Goal: Task Accomplishment & Management: Complete application form

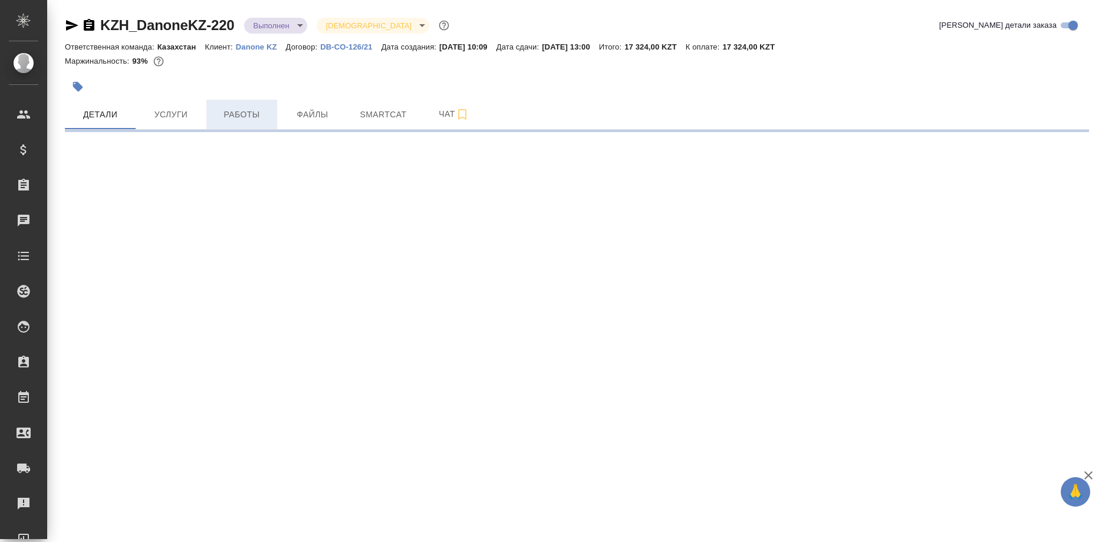
select select "RU"
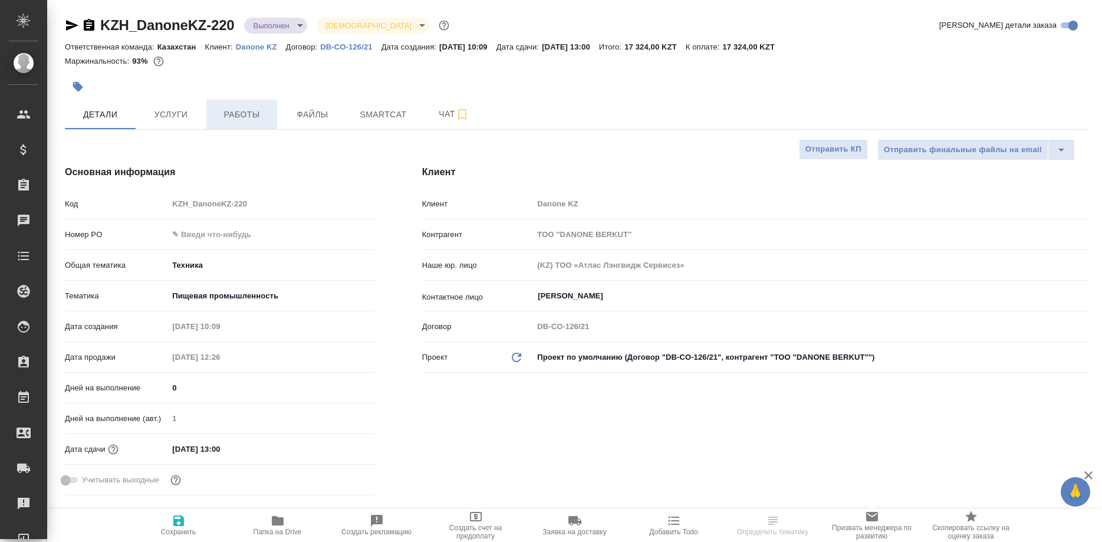
type textarea "x"
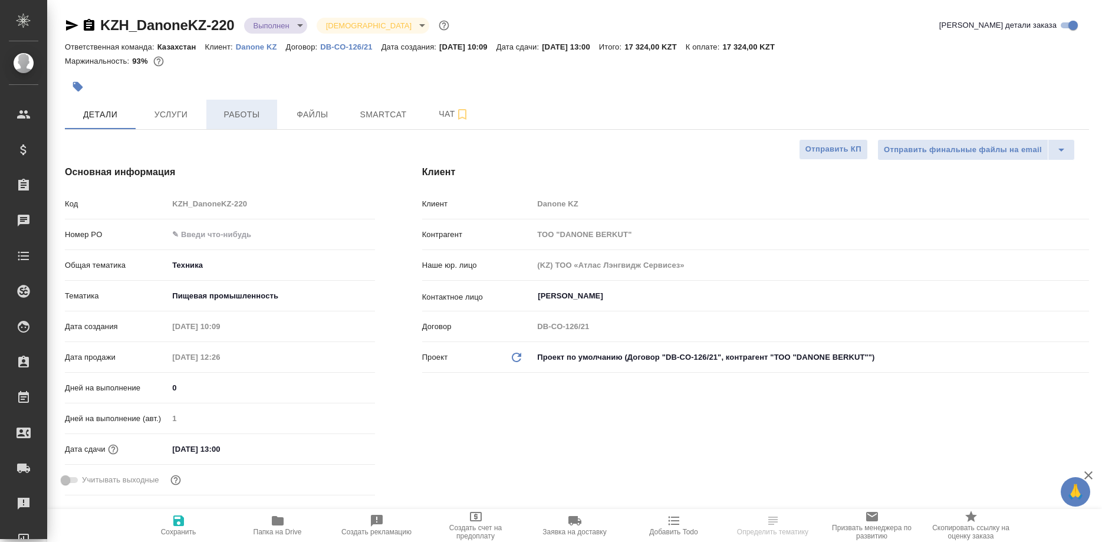
type textarea "x"
click at [252, 119] on span "Работы" at bounding box center [242, 114] width 57 height 15
type input "Валеев Динар"
type input "Журавлев Денис"
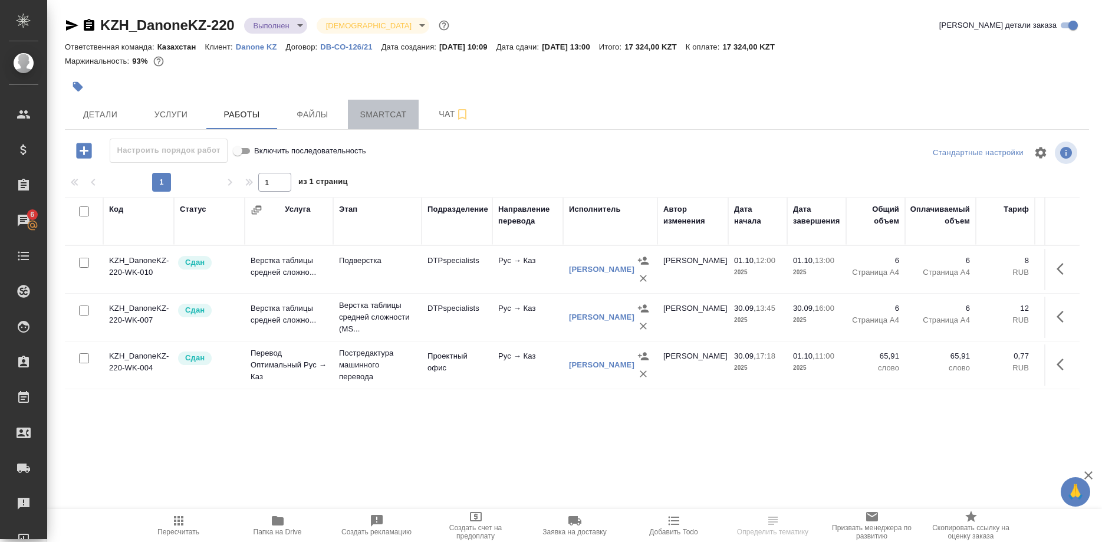
click at [397, 116] on span "Smartcat" at bounding box center [383, 114] width 57 height 15
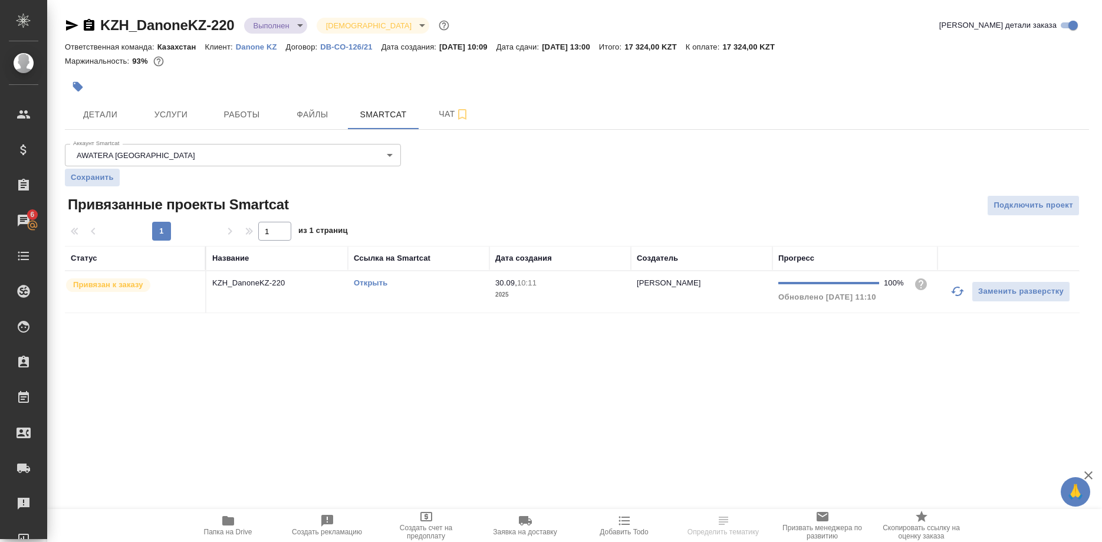
click at [376, 283] on link "Открыть" at bounding box center [371, 282] width 34 height 9
click at [368, 284] on link "Открыть" at bounding box center [371, 282] width 34 height 9
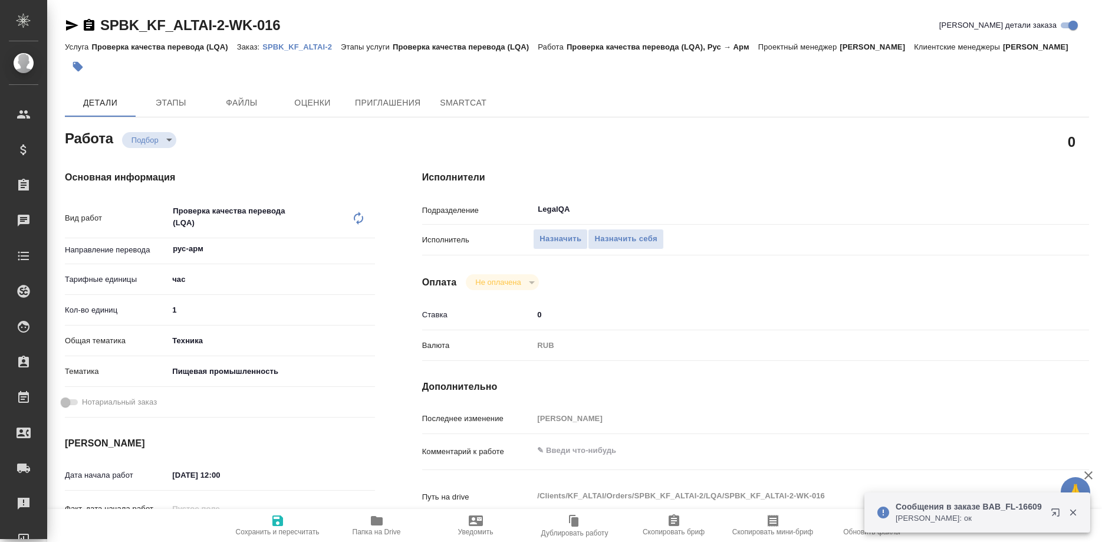
type textarea "x"
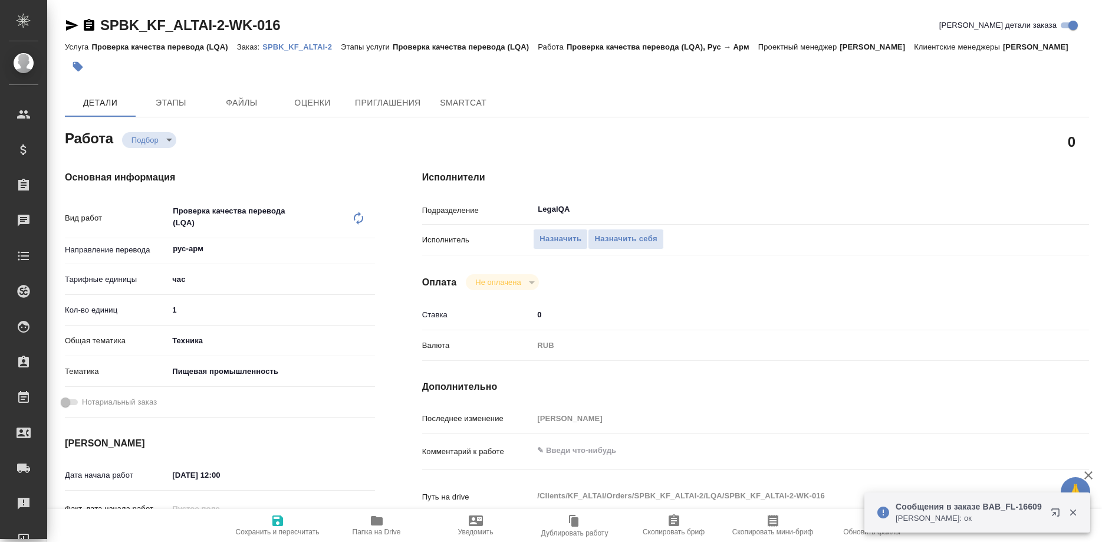
type textarea "x"
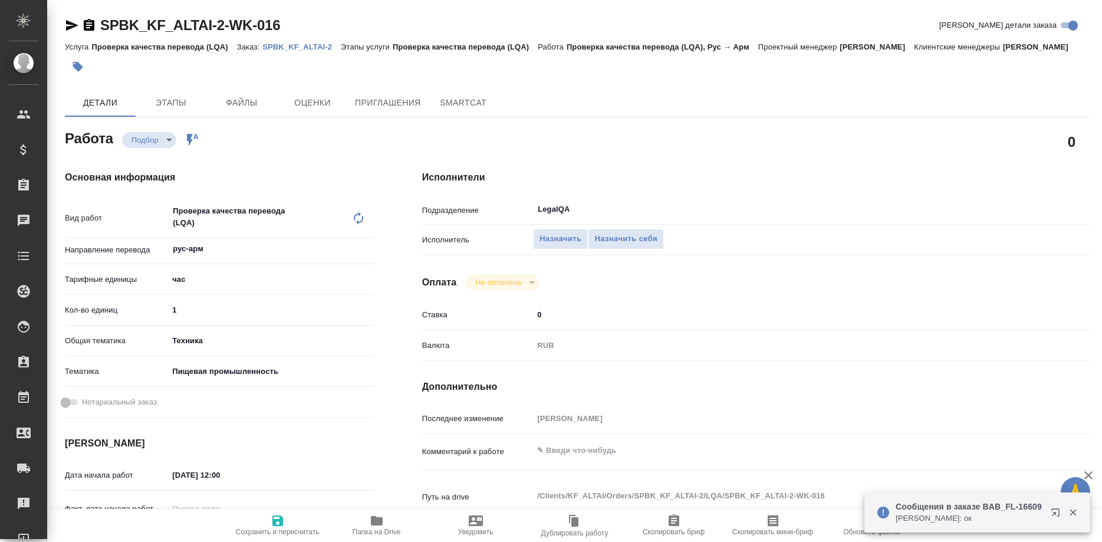
type textarea "x"
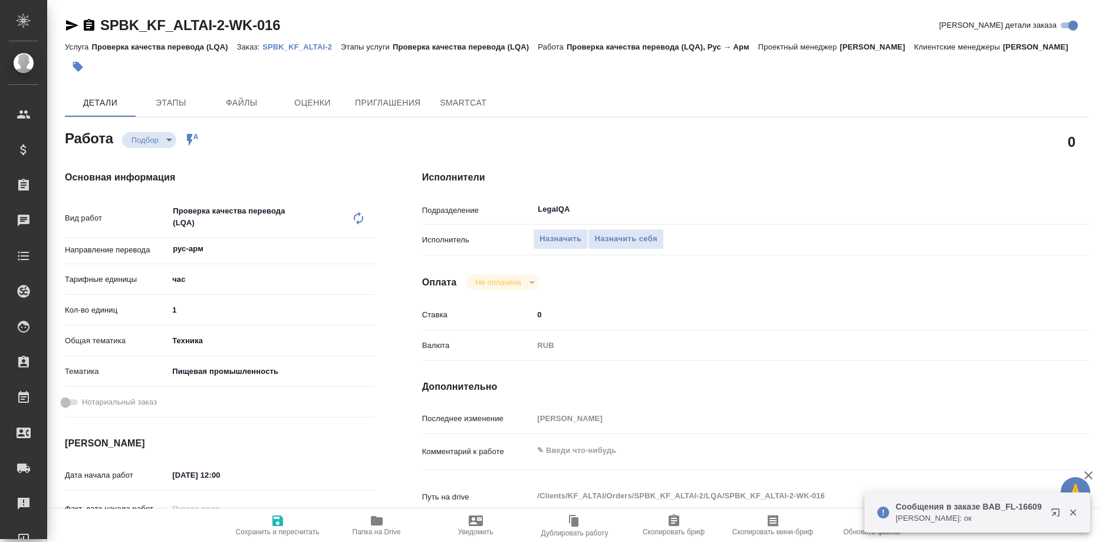
type textarea "x"
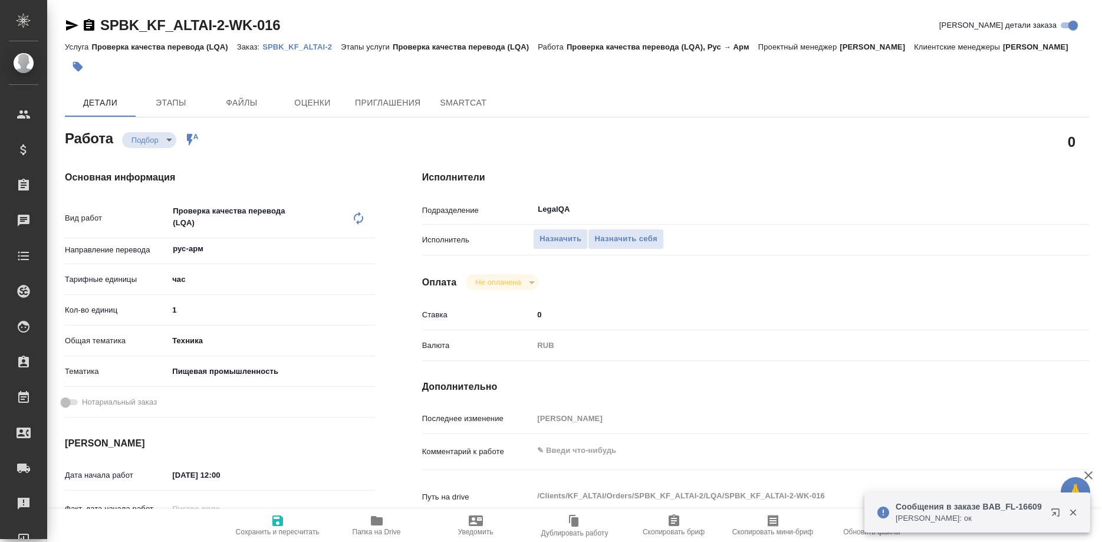
type textarea "x"
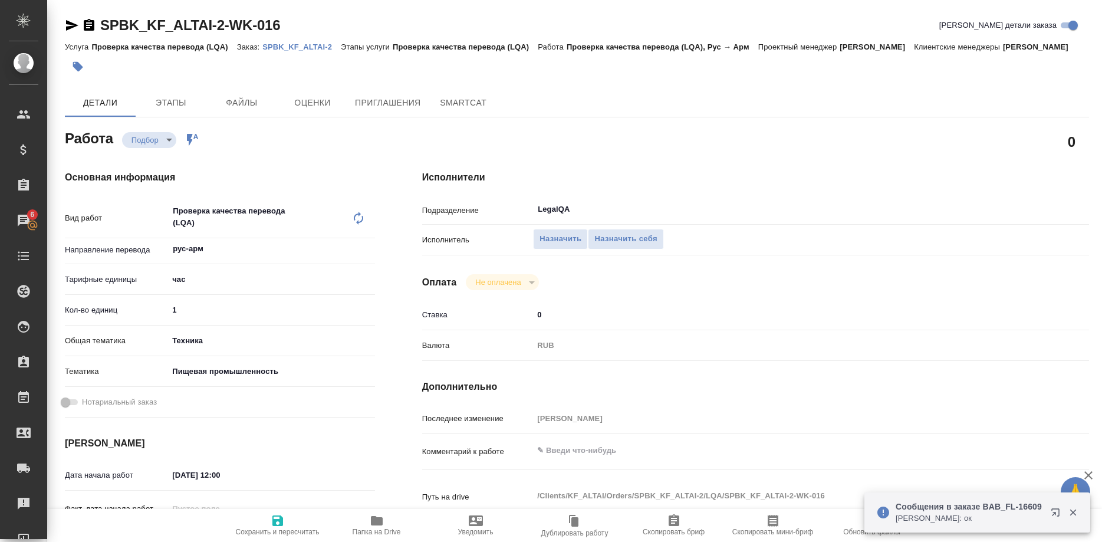
click at [971, 224] on hr at bounding box center [755, 224] width 667 height 1
click at [629, 232] on span "Назначить себя" at bounding box center [626, 239] width 63 height 14
click at [284, 527] on icon "button" at bounding box center [278, 521] width 14 height 14
type textarea "x"
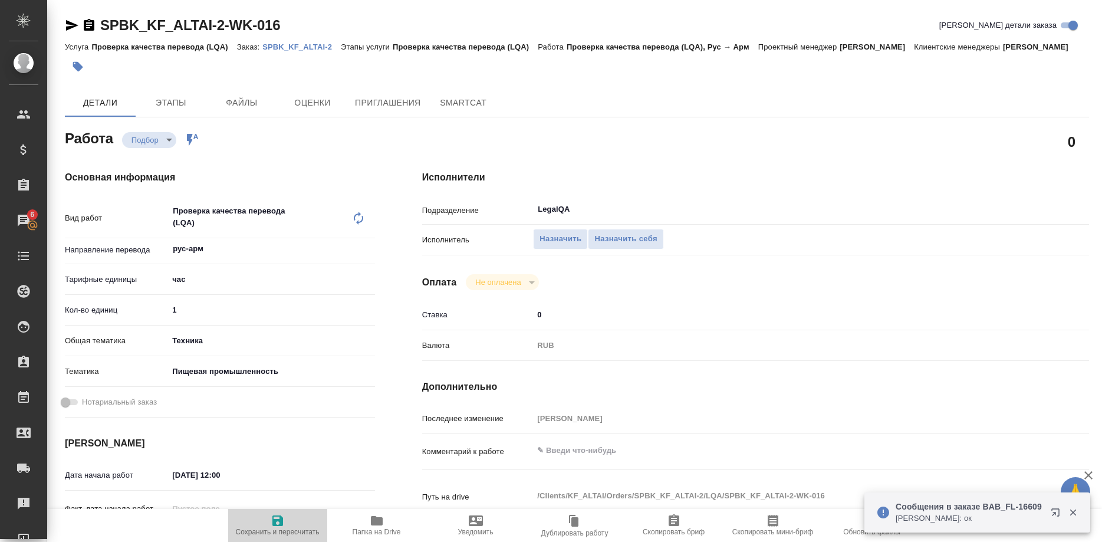
type textarea "x"
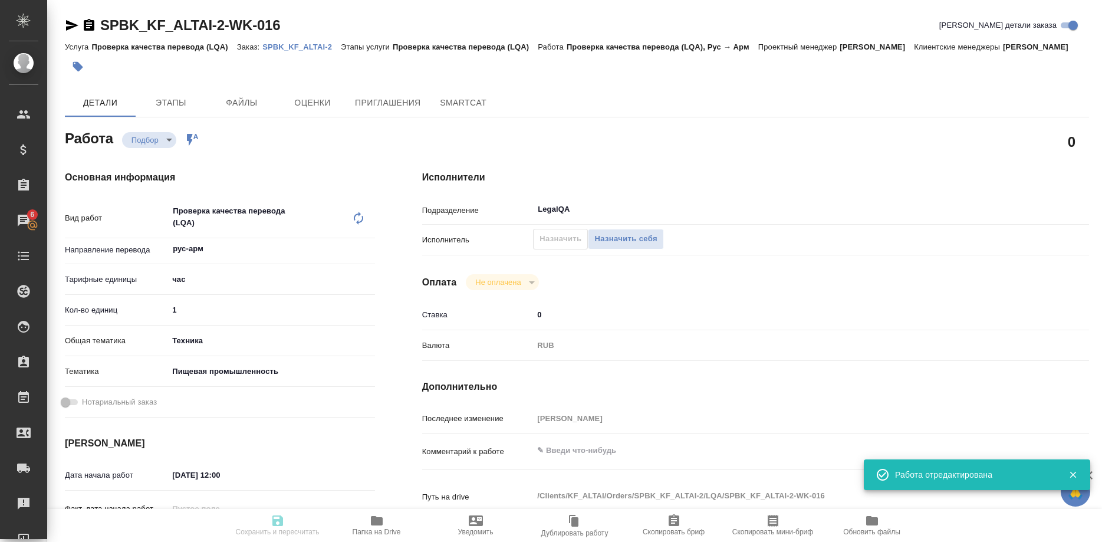
type input "recruiting"
type textarea "Проверка качества перевода (LQA)"
type textarea "x"
type input "рус-арм"
type input "5a8b1489cc6b4906c91bfd93"
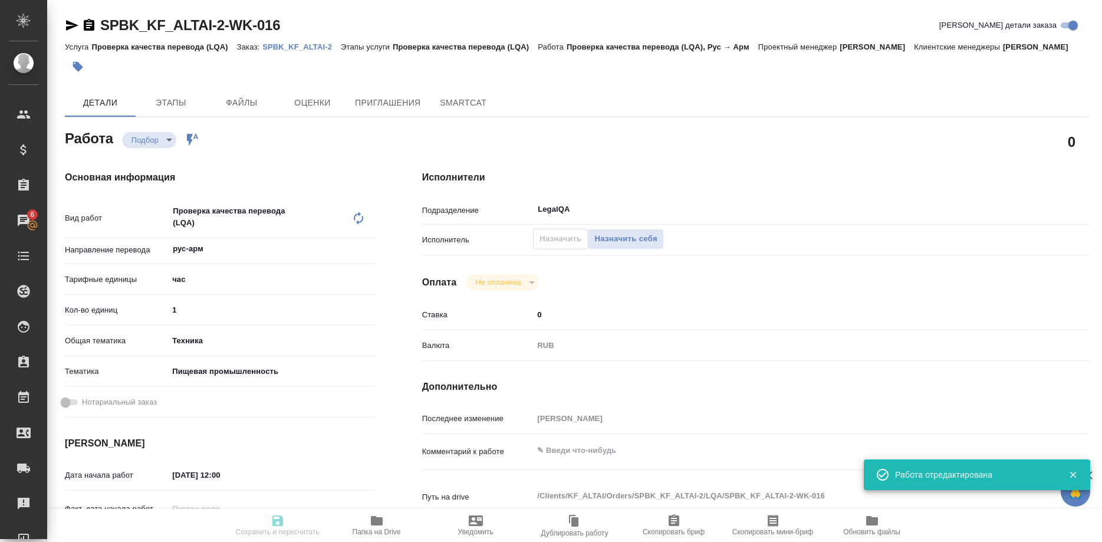
type input "1"
type input "tech"
type input "5a8b8b956a9677013d343d8f"
type input "02.10.2025 12:00"
type input "02.10.2025 14:00"
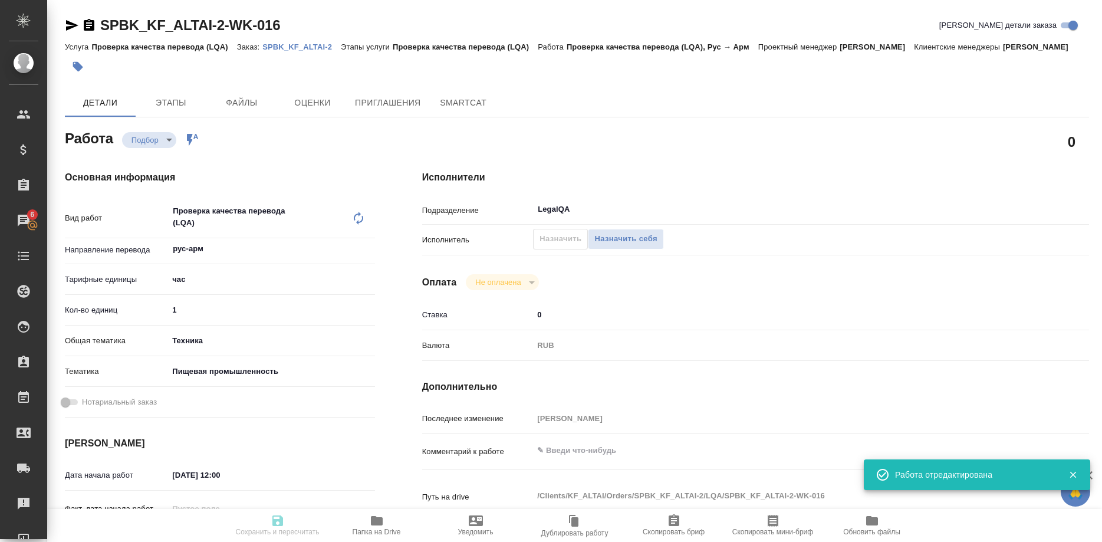
type input "02.10.2025 15:00"
type input "LegalQA"
type input "notPayed"
type input "0"
type input "RUB"
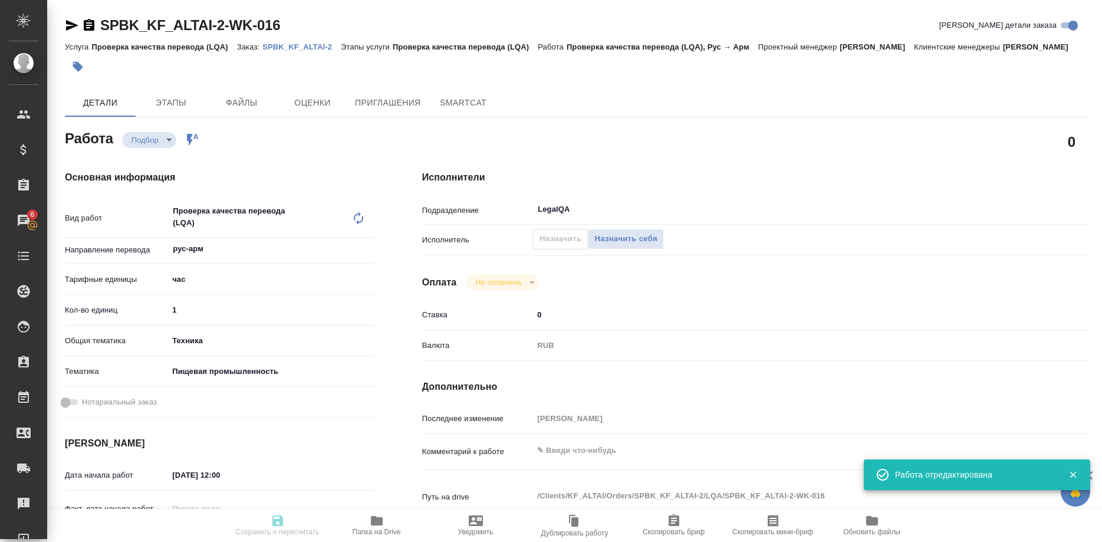
type input "Белякова Юлия"
type textarea "x"
type textarea "/Clients/KF_ALTAI/Orders/SPBK_KF_ALTAI-2/LQA/SPBK_KF_ALTAI-2-WK-016"
type textarea "x"
type input "SPBK_KF_ALTAI-2"
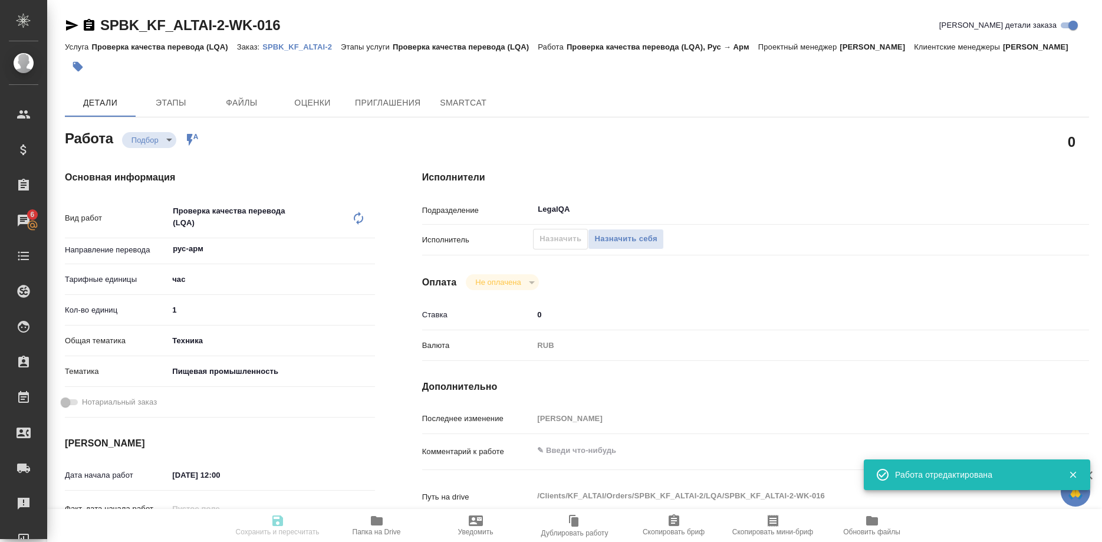
type input "Проверка качества перевода (LQA)"
type input "Москалец Алина"
type input "Петрова Валерия"
type input "/Clients/KF_ALTAI/Orders/SPBK_KF_ALTAI-2"
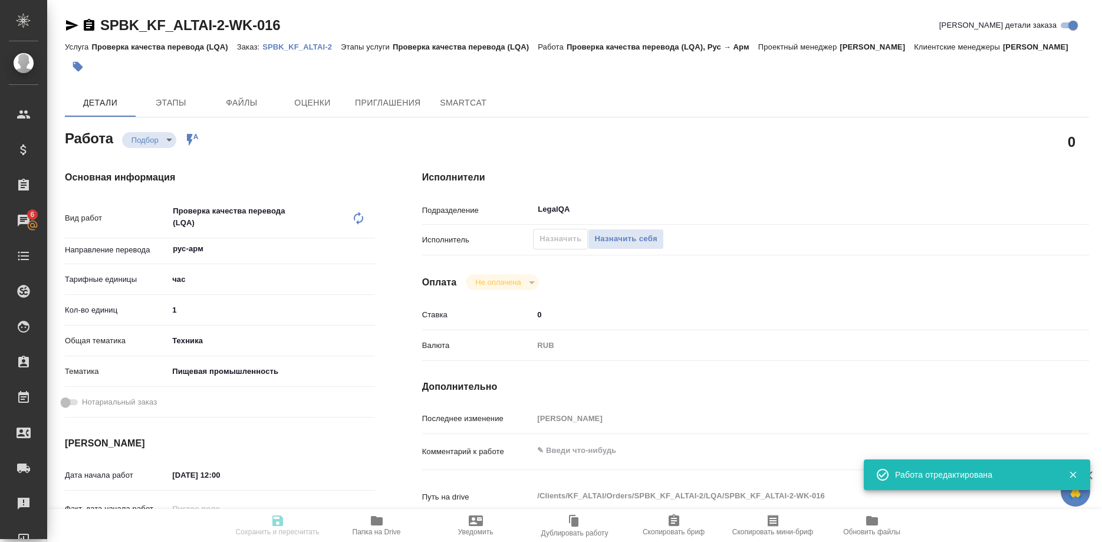
type textarea "x"
type textarea "рус-арм,азер юр от любятово"
type textarea "x"
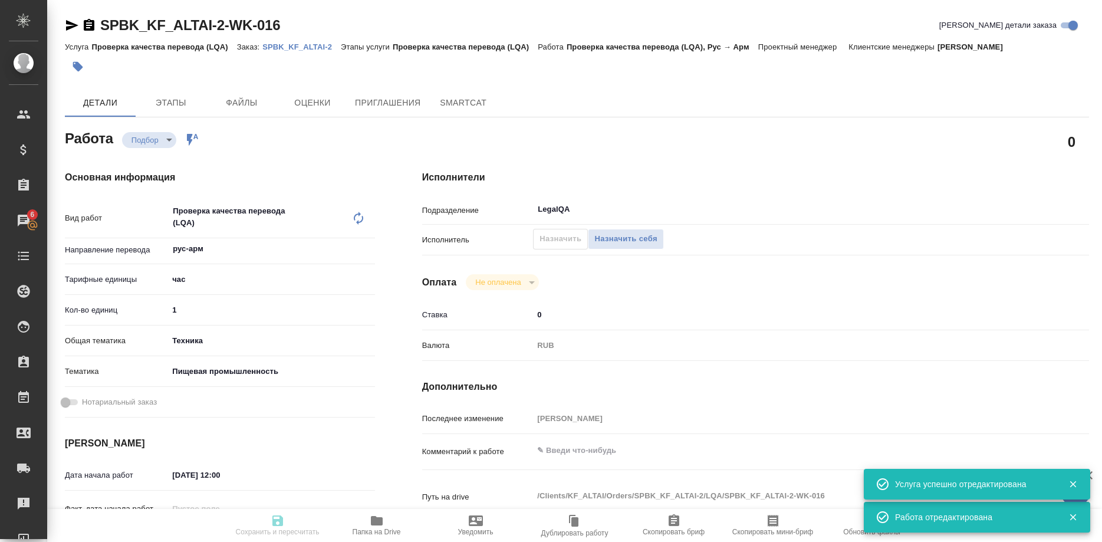
type textarea "x"
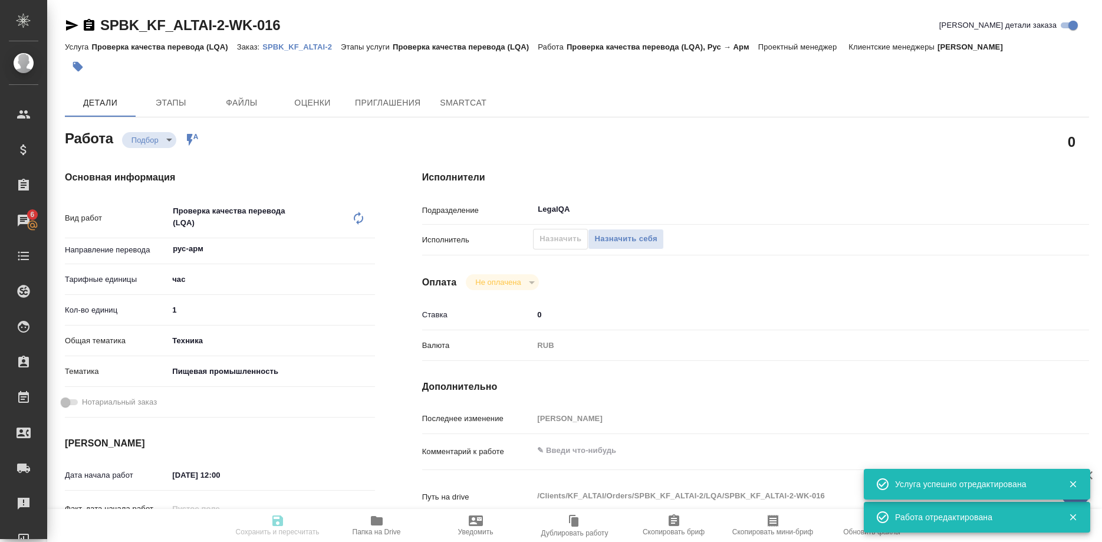
type textarea "x"
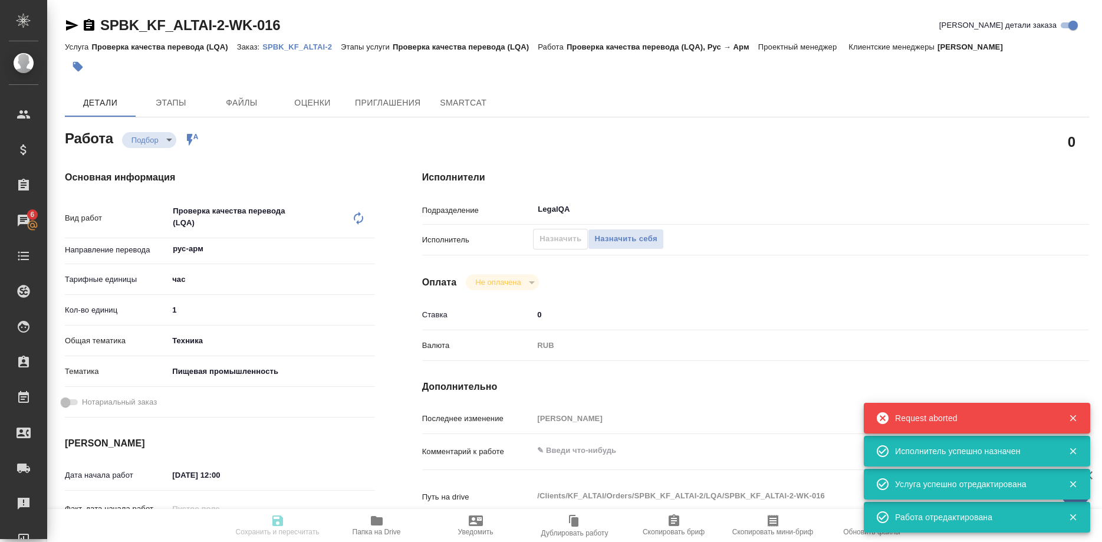
type textarea "x"
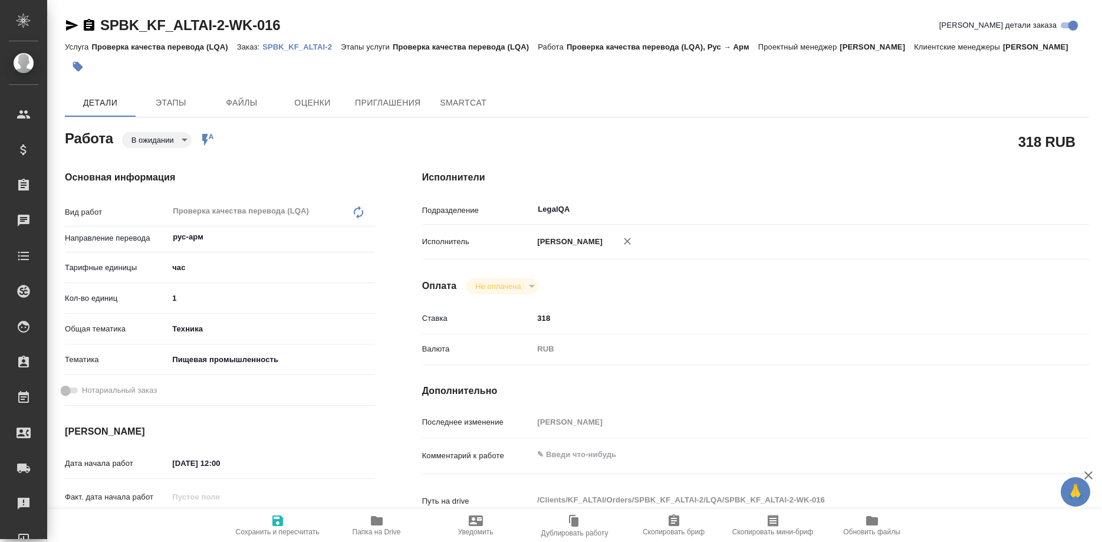
type textarea "x"
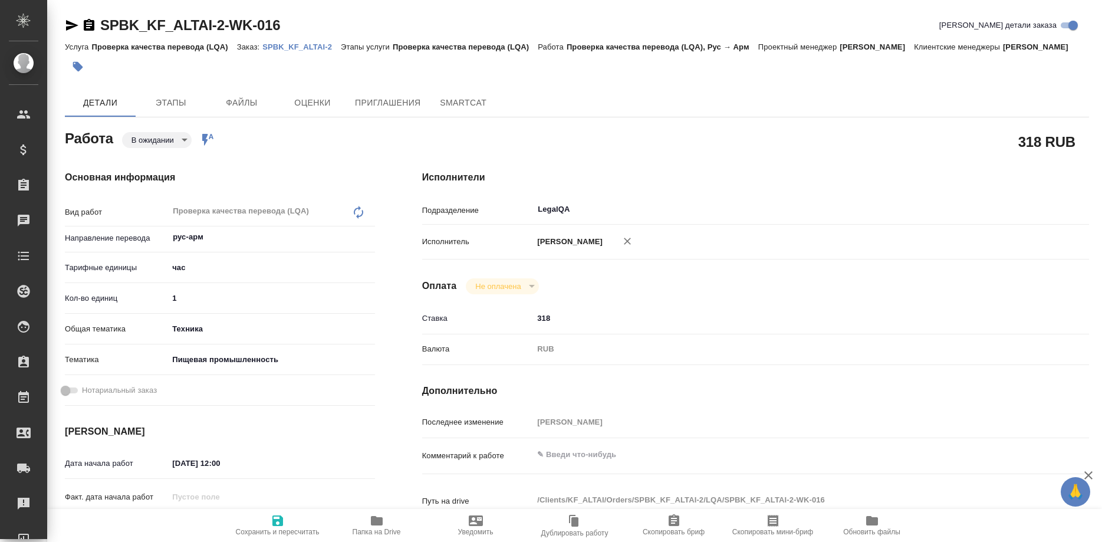
type textarea "x"
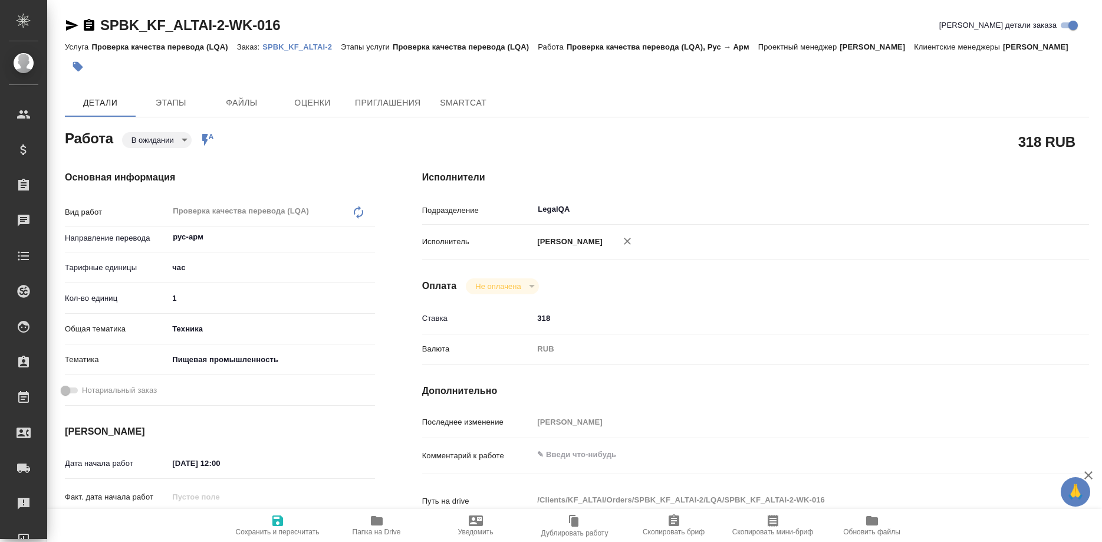
type textarea "x"
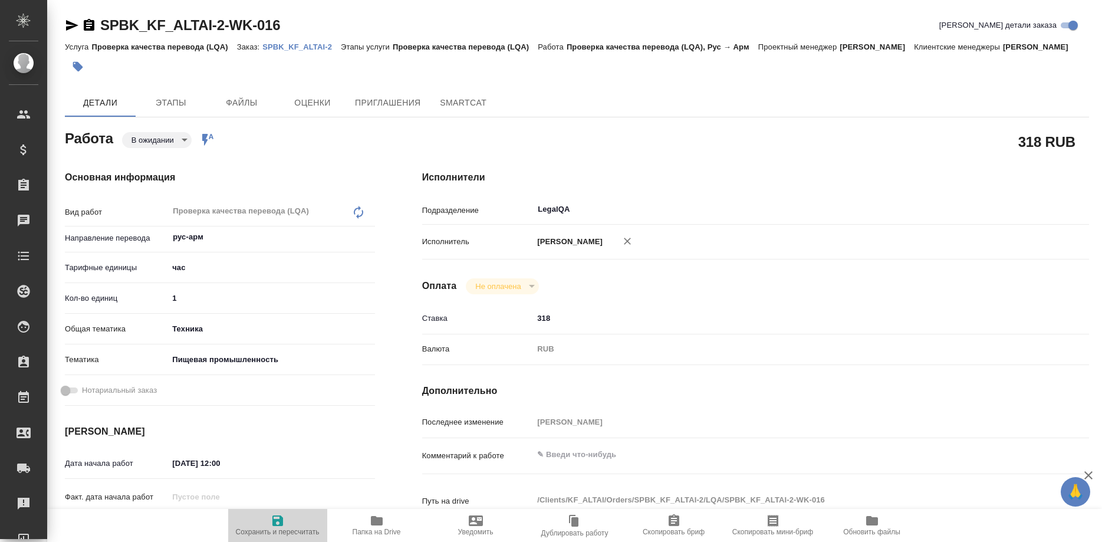
drag, startPoint x: 280, startPoint y: 516, endPoint x: 295, endPoint y: 501, distance: 22.1
click at [279, 516] on icon "button" at bounding box center [277, 520] width 11 height 11
type textarea "x"
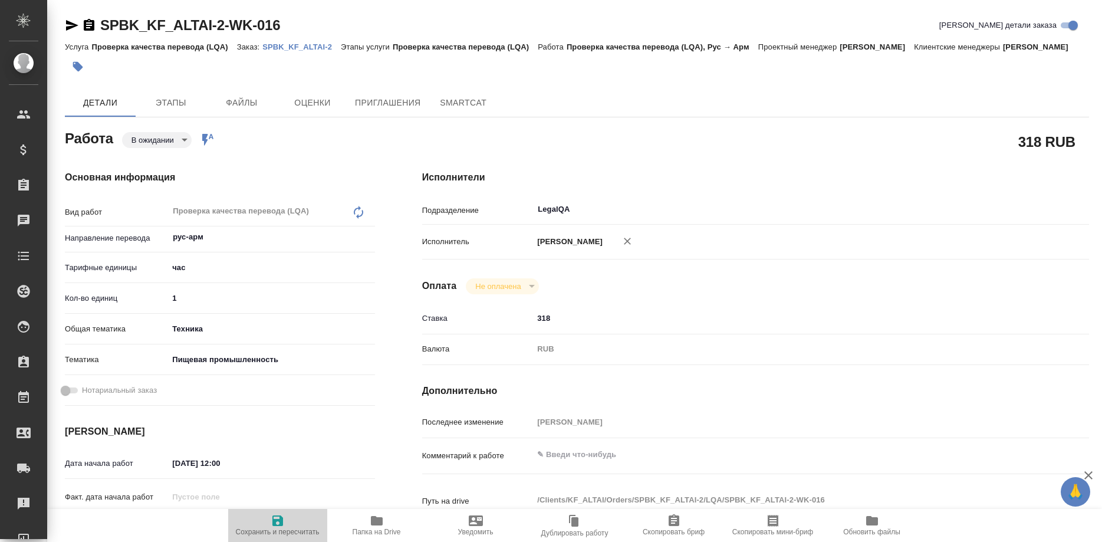
type textarea "x"
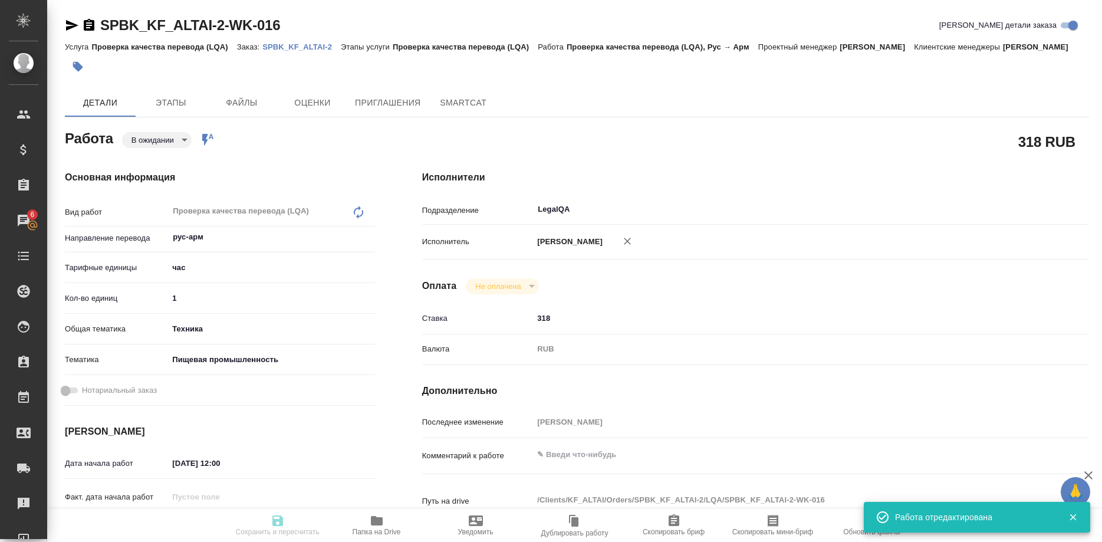
type textarea "x"
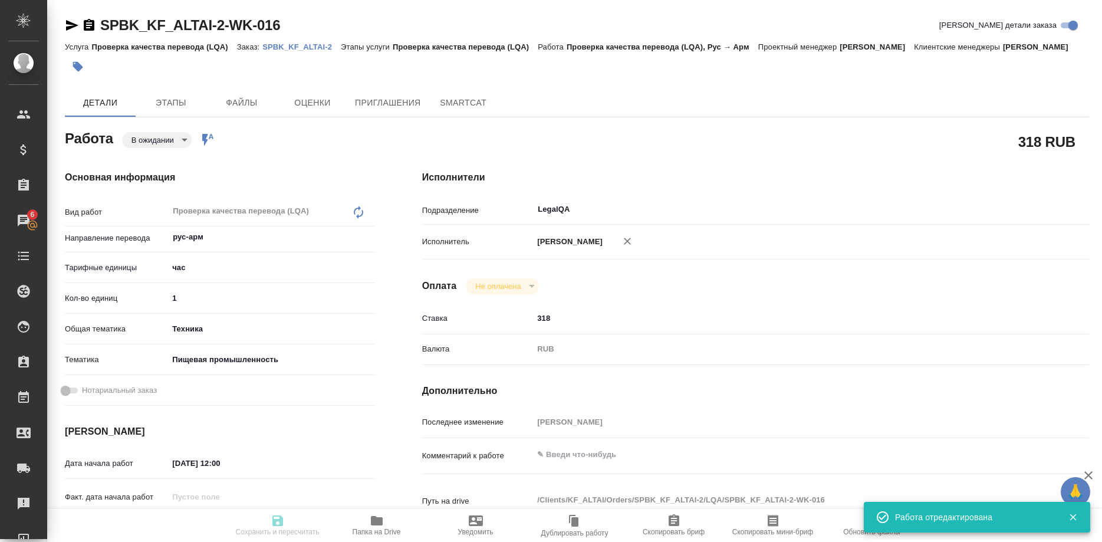
type input "pending"
type textarea "Проверка качества перевода (LQA)"
type textarea "x"
type input "рус-арм"
type input "5a8b1489cc6b4906c91bfd93"
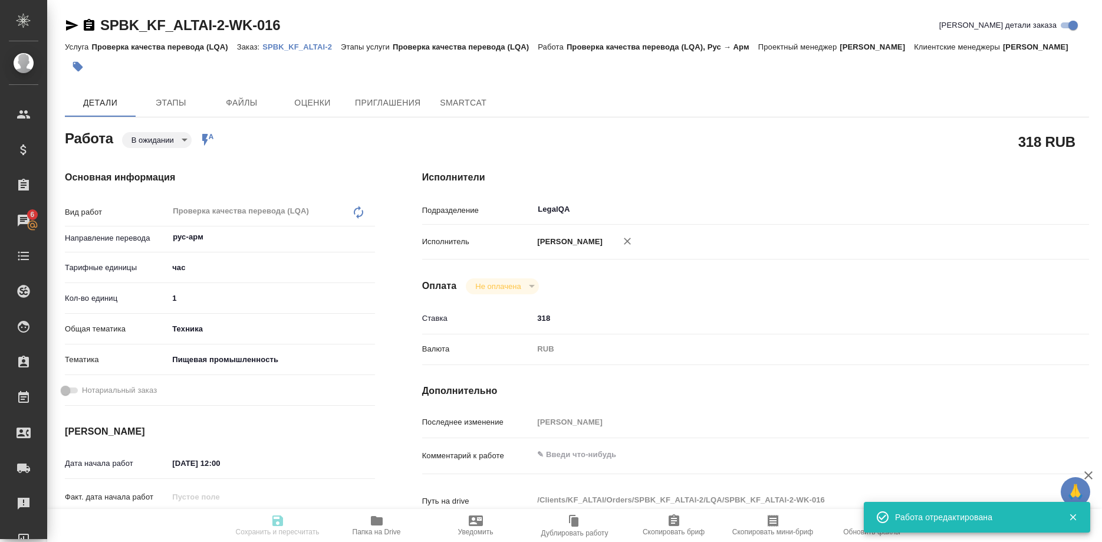
type input "1"
type input "tech"
type input "5a8b8b956a9677013d343d8f"
type input "02.10.2025 12:00"
type input "02.10.2025 14:00"
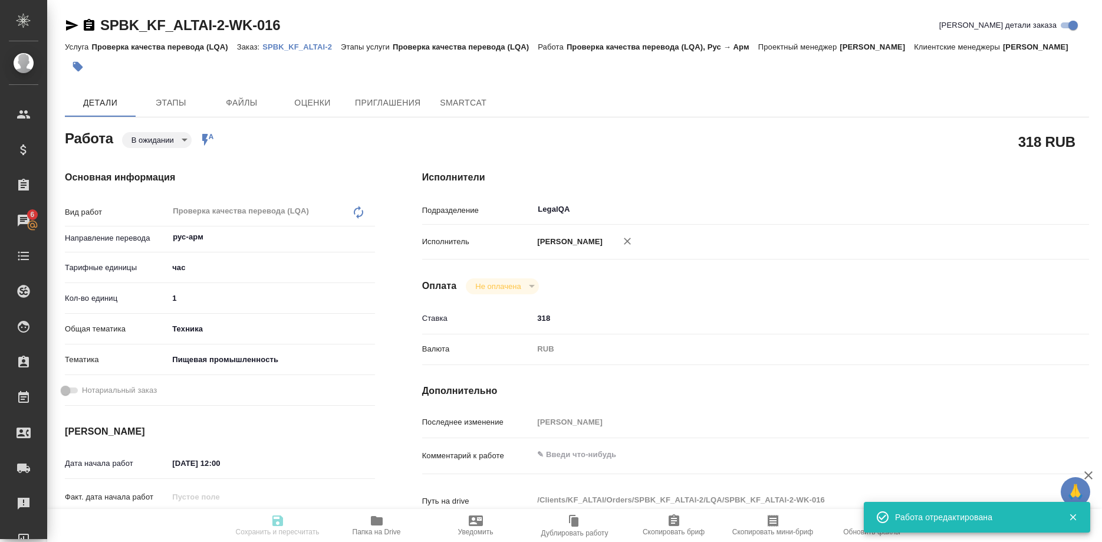
type input "02.10.2025 15:00"
type input "LegalQA"
type input "notPayed"
type input "318"
type input "RUB"
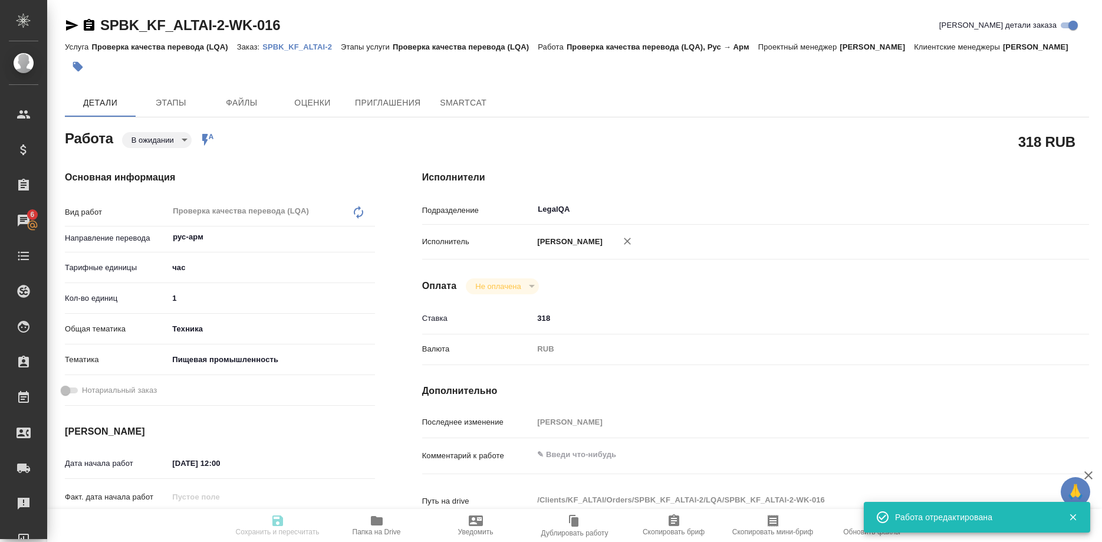
type input "Ширина Сабина"
type textarea "x"
type textarea "/Clients/KF_ALTAI/Orders/SPBK_KF_ALTAI-2/LQA/SPBK_KF_ALTAI-2-WK-016"
type textarea "x"
type input "SPBK_KF_ALTAI-2"
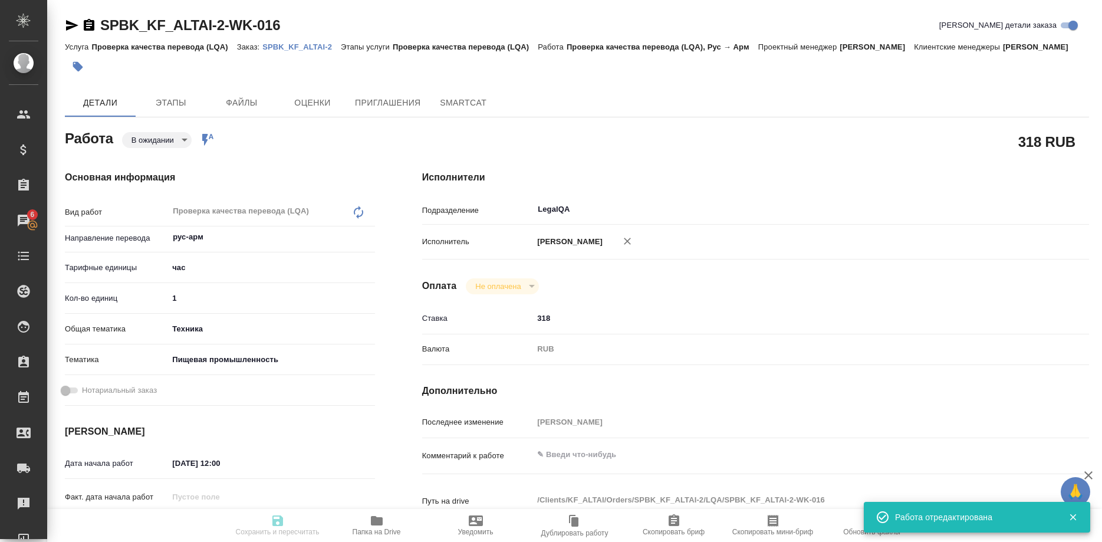
type input "Проверка качества перевода (LQA)"
type input "Москалец Алина"
type input "Петрова Валерия"
type input "/Clients/KF_ALTAI/Orders/SPBK_KF_ALTAI-2"
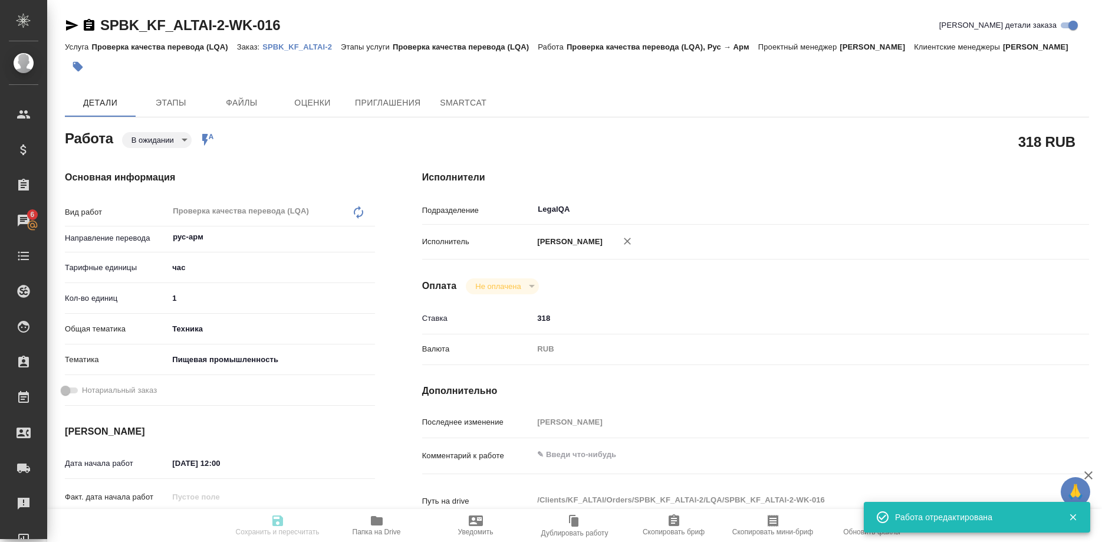
type textarea "x"
type textarea "рус-арм,азер юр от любятово"
type textarea "x"
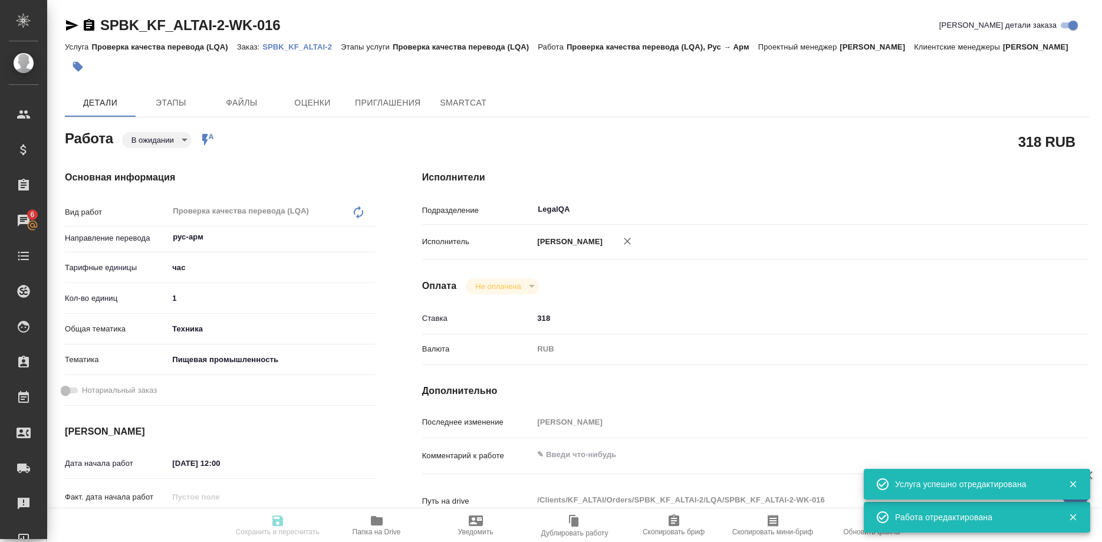
type textarea "x"
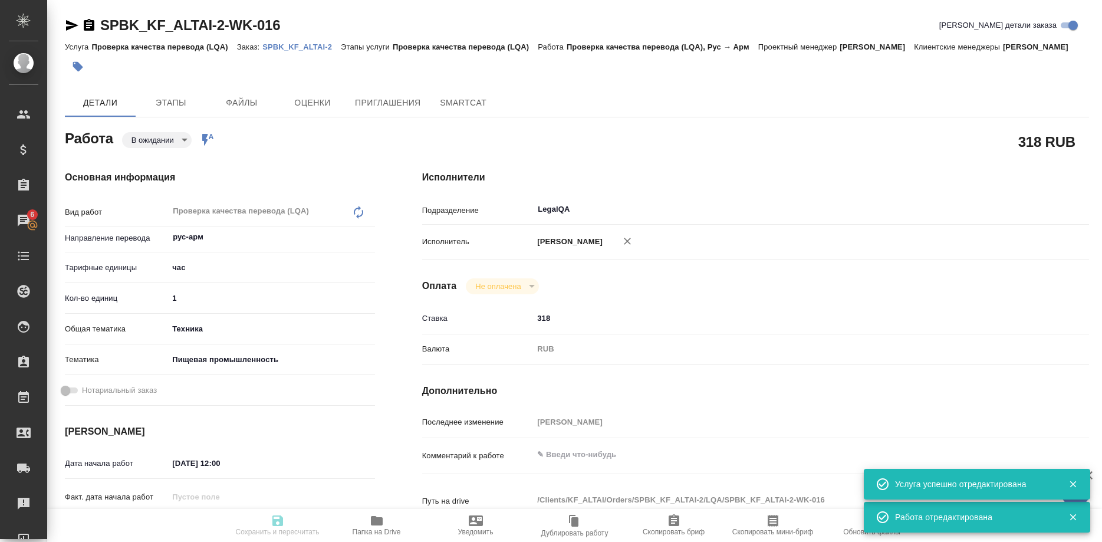
type textarea "x"
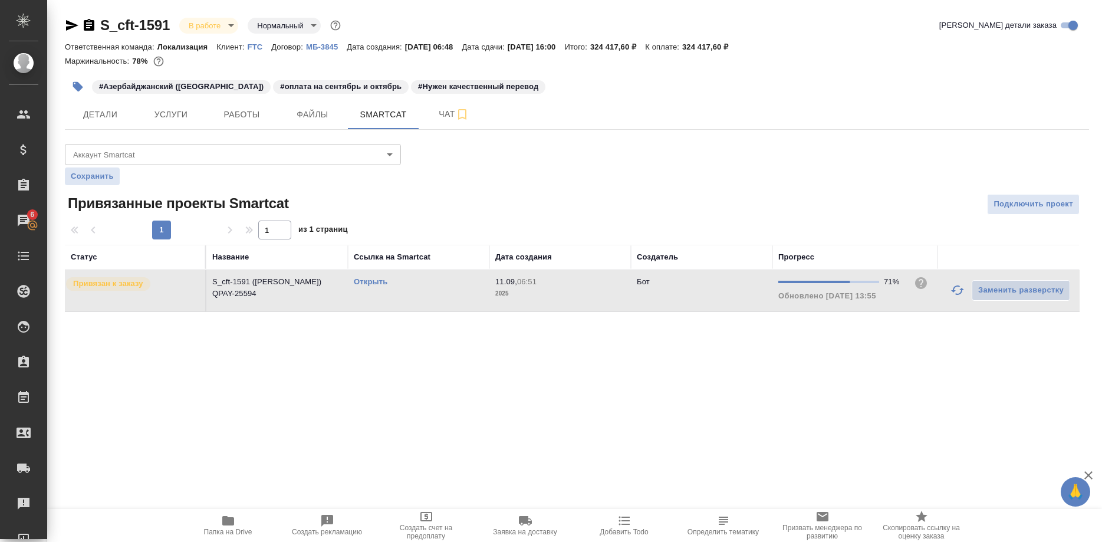
click at [368, 283] on link "Открыть" at bounding box center [371, 281] width 34 height 9
click at [374, 280] on link "Открыть" at bounding box center [371, 281] width 34 height 9
click at [360, 280] on link "Открыть" at bounding box center [371, 281] width 34 height 9
